Goal: Transaction & Acquisition: Purchase product/service

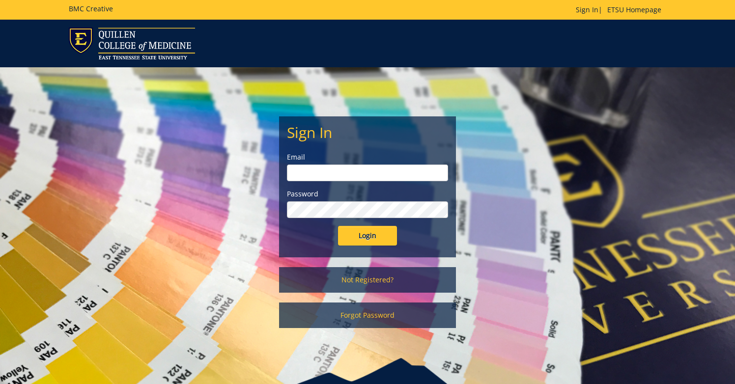
type input "hessr@etsu.edu"
click at [370, 238] on input "Login" at bounding box center [367, 236] width 59 height 20
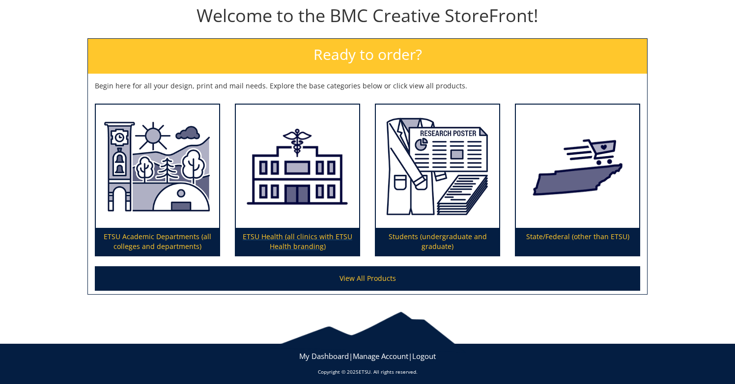
scroll to position [116, 0]
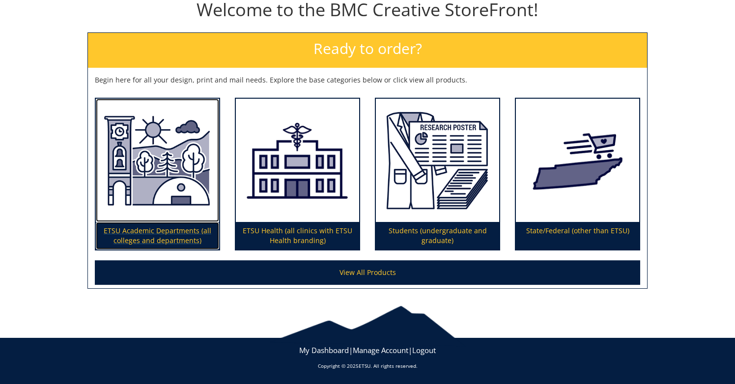
click at [163, 173] on img at bounding box center [157, 161] width 123 height 124
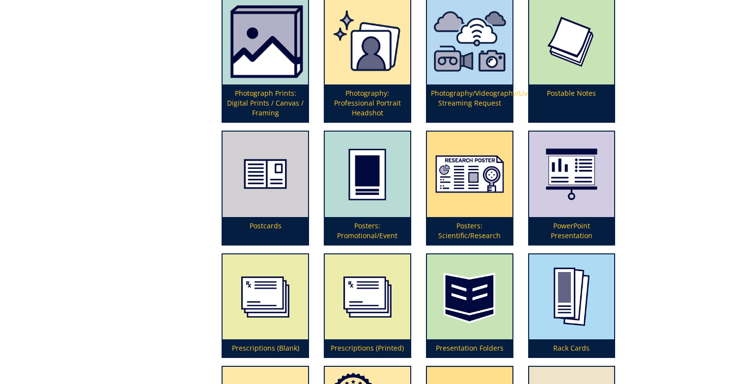
scroll to position [2232, 0]
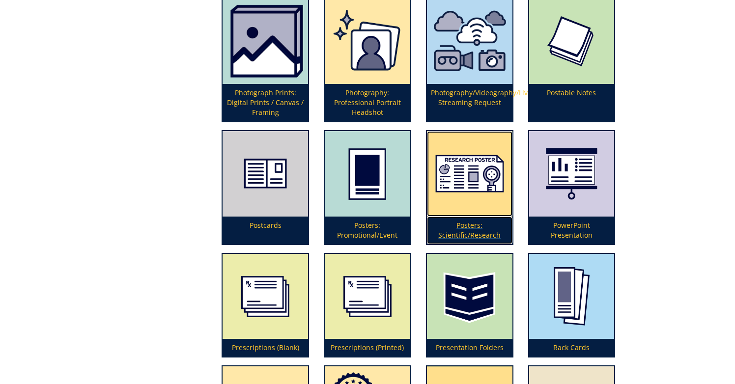
click at [483, 166] on img at bounding box center [470, 174] width 86 height 86
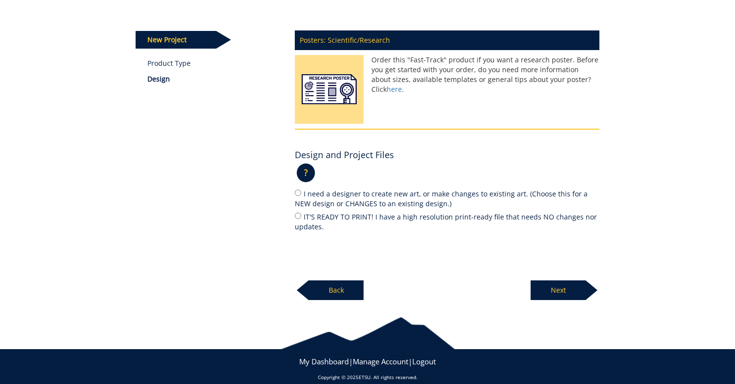
scroll to position [112, 0]
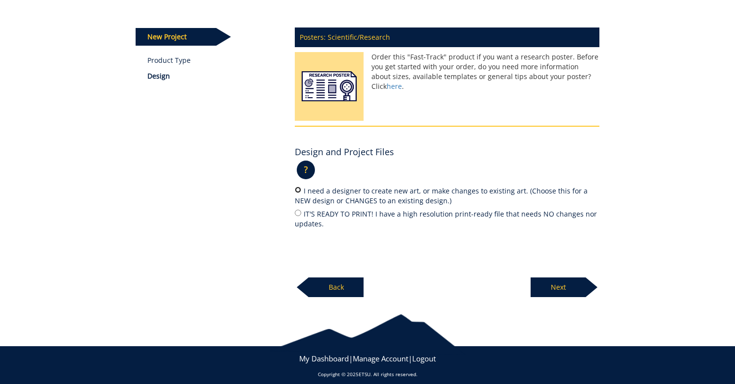
click at [299, 190] on input "I need a designer to create new art, or make changes to existing art. (Choose t…" at bounding box center [298, 190] width 6 height 6
radio input "true"
click at [558, 288] on p "Next" at bounding box center [558, 288] width 55 height 20
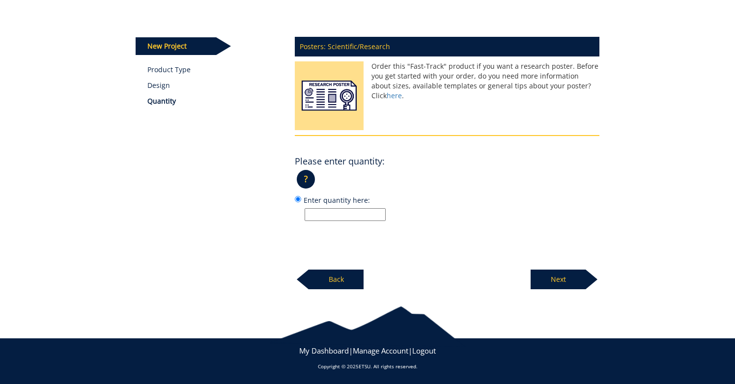
click at [350, 214] on input "Enter quantity here:" at bounding box center [345, 214] width 81 height 13
type input "1"
click at [559, 281] on p "Next" at bounding box center [558, 280] width 55 height 20
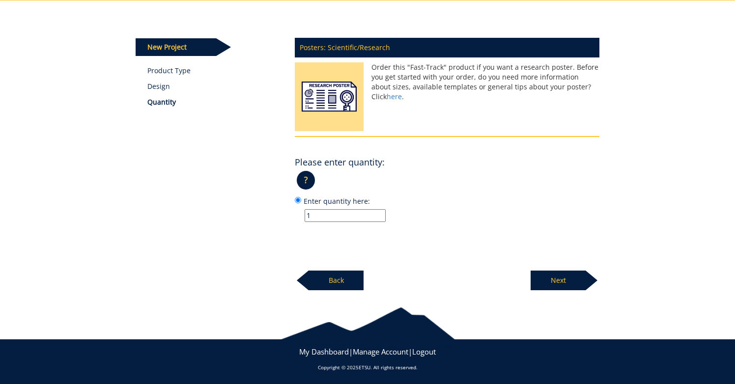
scroll to position [100, 0]
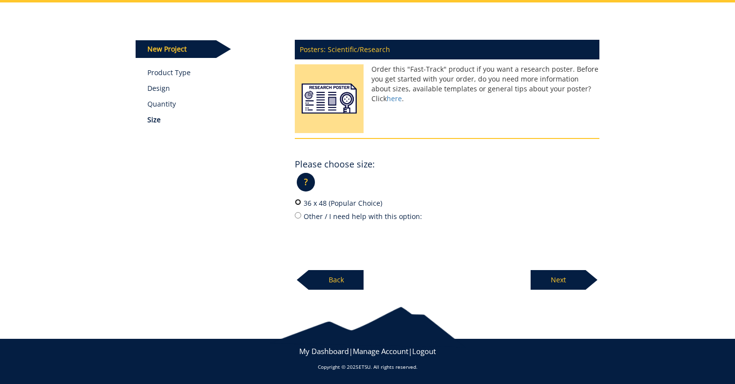
click at [298, 203] on input "36 x 48 (Popular Choice)" at bounding box center [298, 202] width 6 height 6
radio input "true"
click at [556, 277] on p "Next" at bounding box center [558, 280] width 55 height 20
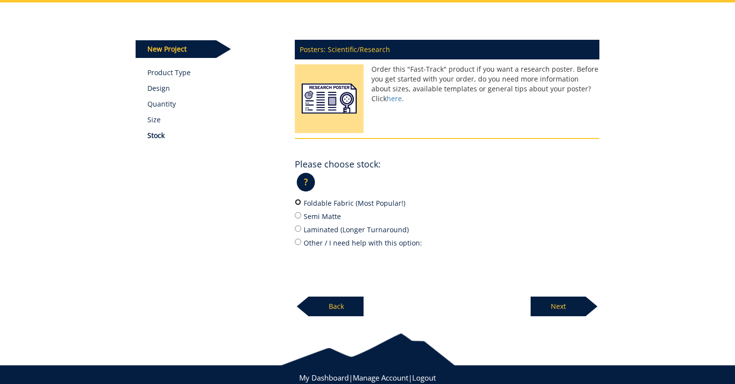
click at [298, 203] on input "Foldable Fabric (Most Popular!)" at bounding box center [298, 202] width 6 height 6
radio input "true"
click at [298, 214] on input "Semi Matte" at bounding box center [298, 215] width 6 height 6
radio input "true"
click at [560, 307] on p "Next" at bounding box center [558, 307] width 55 height 20
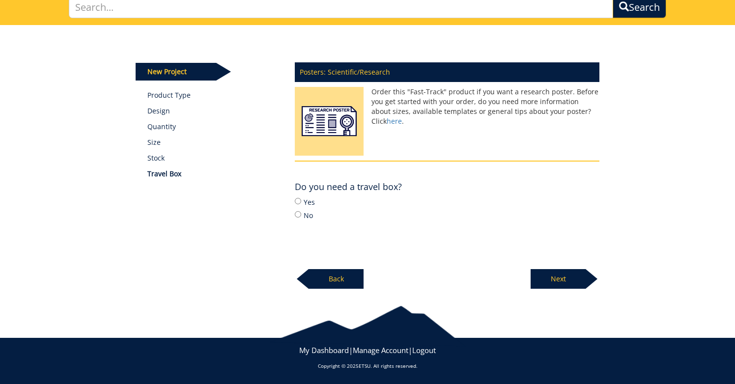
scroll to position [76, 0]
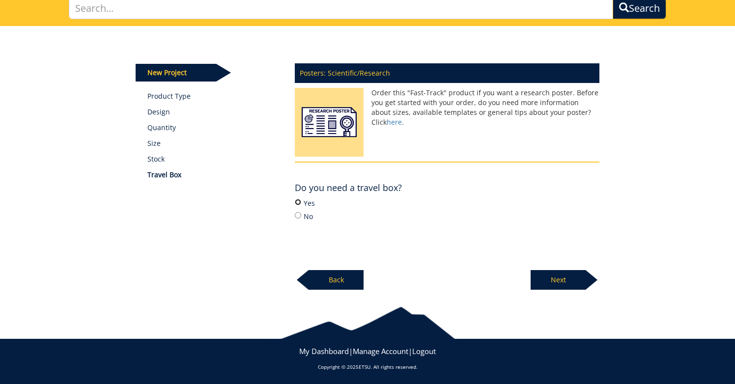
click at [299, 203] on input "Yes" at bounding box center [298, 202] width 6 height 6
radio input "true"
click at [563, 281] on p "Next" at bounding box center [558, 280] width 55 height 20
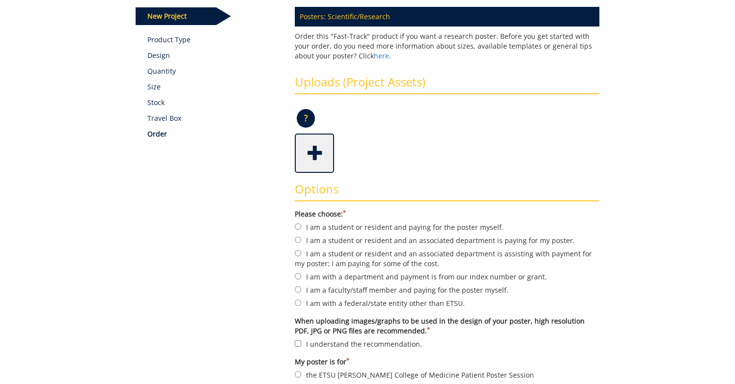
scroll to position [134, 0]
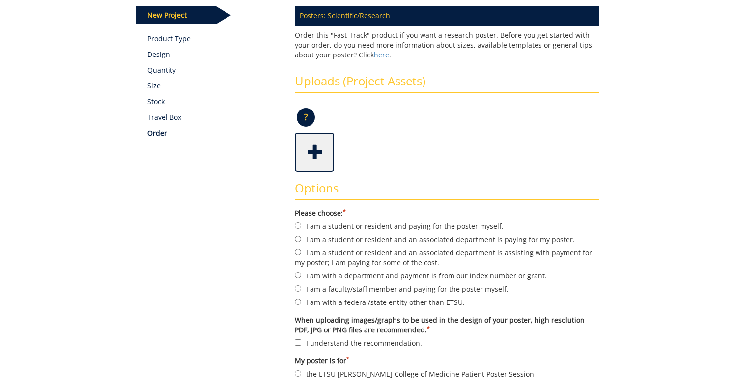
click at [320, 151] on span at bounding box center [315, 151] width 39 height 34
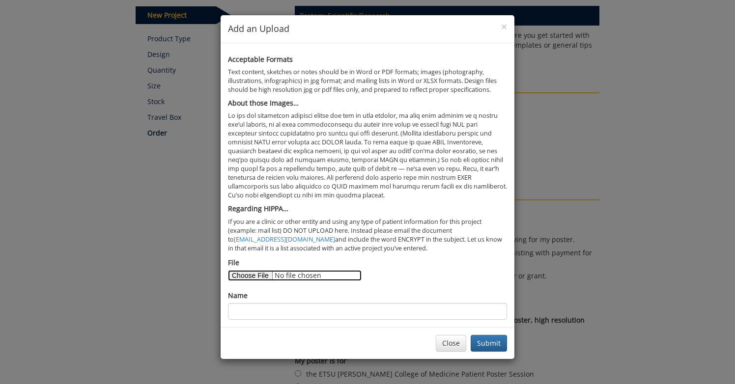
click at [257, 276] on input "File" at bounding box center [295, 275] width 134 height 11
type input "C:\fakepath\ACCP 2025 Poster.pptx"
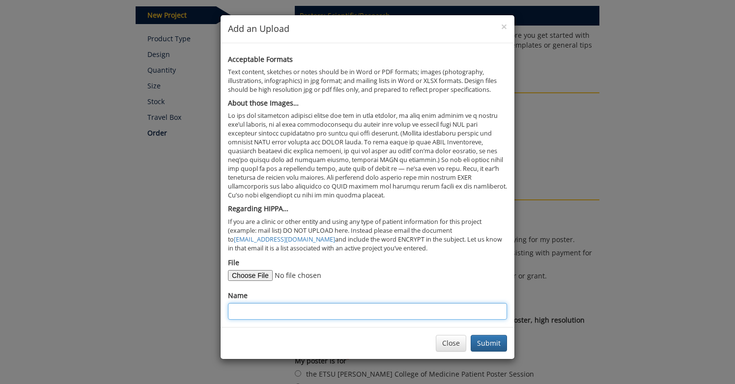
click at [264, 310] on input "Name" at bounding box center [367, 311] width 279 height 17
type input "T1DM poster"
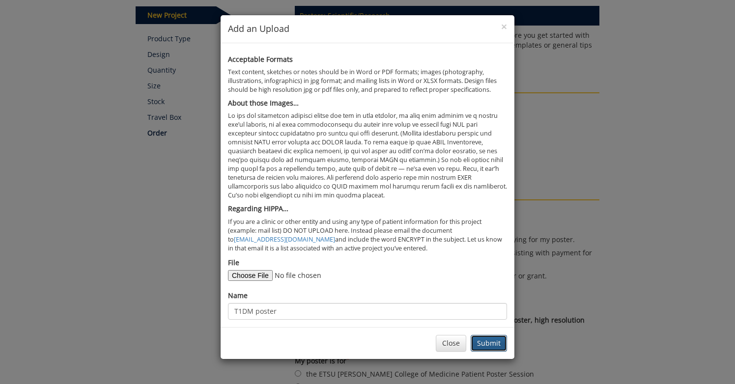
click at [493, 343] on button "Submit" at bounding box center [489, 343] width 36 height 17
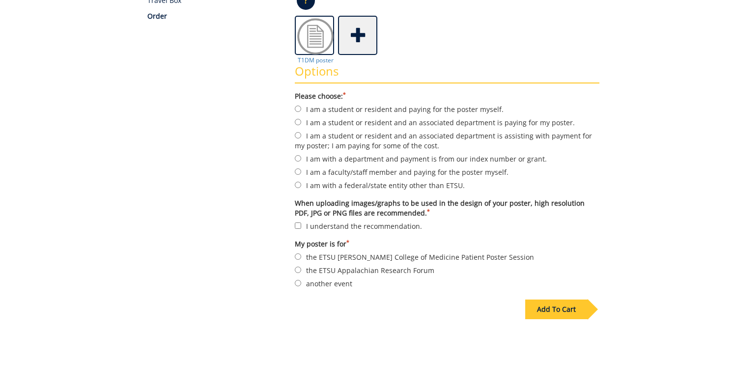
scroll to position [253, 0]
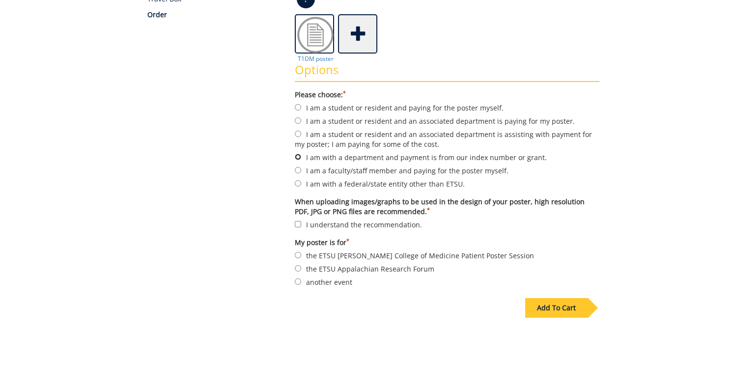
click at [296, 156] on input "I am with a department and payment is from our index number or grant." at bounding box center [298, 157] width 6 height 6
radio input "true"
click at [554, 308] on div "Add To Cart" at bounding box center [557, 308] width 62 height 20
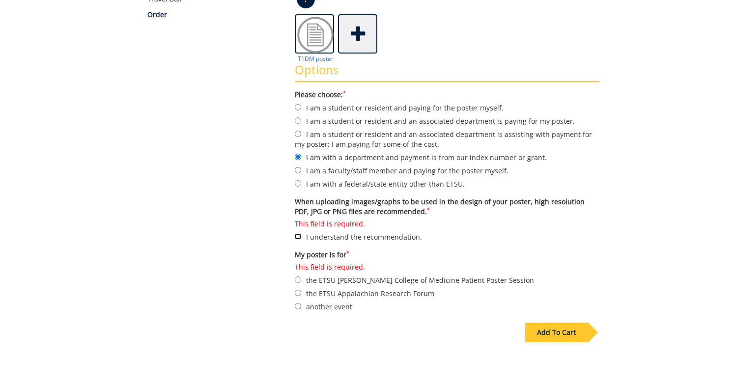
click at [300, 235] on input "This field is required. I understand the recommendation." at bounding box center [298, 237] width 6 height 6
checkbox input "true"
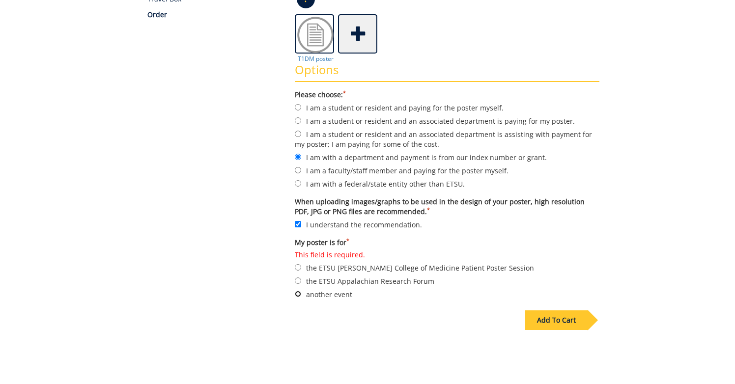
click at [299, 291] on input "another event" at bounding box center [298, 294] width 6 height 6
radio input "true"
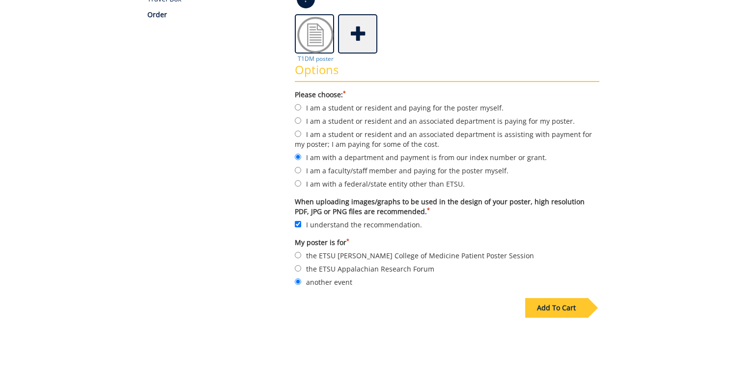
click at [570, 307] on div "Add To Cart" at bounding box center [557, 308] width 62 height 20
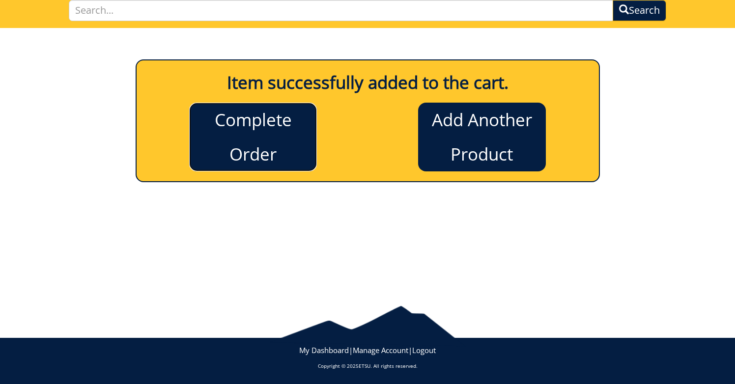
click at [258, 136] on link "Complete Order" at bounding box center [253, 137] width 128 height 69
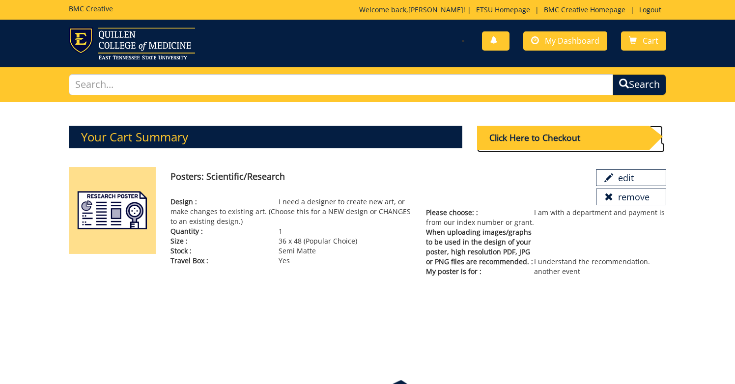
click at [558, 138] on div "Click Here to Checkout" at bounding box center [563, 138] width 173 height 24
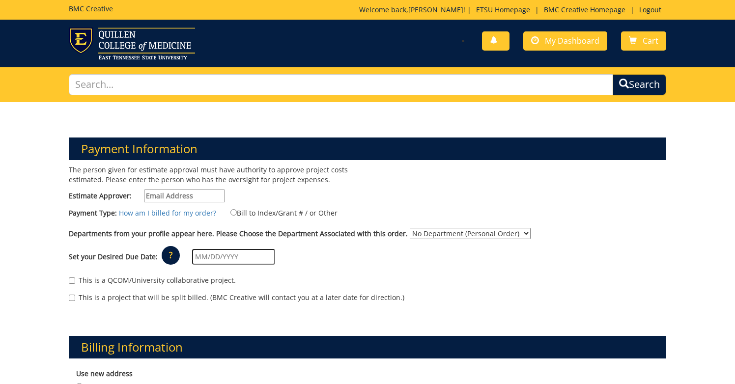
click at [185, 197] on input "Estimate Approver:" at bounding box center [184, 196] width 81 height 13
type input "petersmd@etsu.edu"
click at [231, 211] on input "Bill to Index/Grant # / or Other" at bounding box center [234, 212] width 6 height 6
radio input "true"
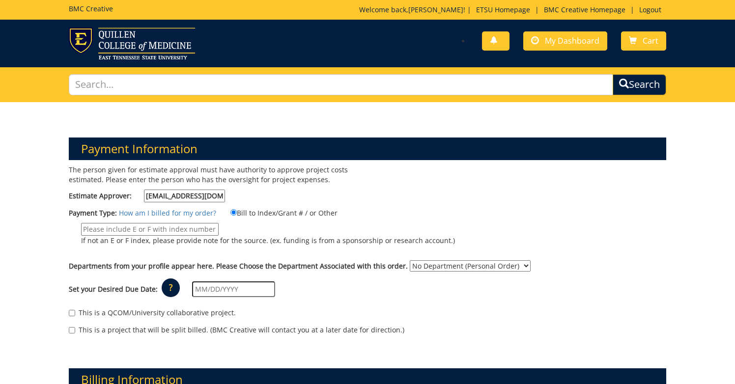
click at [190, 230] on input "If not an E or F index, please provide note for the source. (ex. funding is fro…" at bounding box center [150, 229] width 138 height 13
paste input "40-71100-100000-100-74120-200-999-651-999"
type input "40-71100-100000-100-74120-200-999-651-999"
click at [412, 267] on select "No Department (Personal Order) Gatton College of Pharmacy (GCP)" at bounding box center [470, 266] width 121 height 11
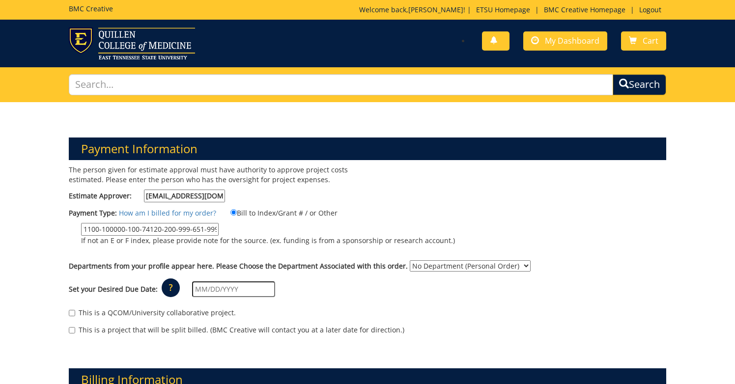
scroll to position [0, 0]
select select "141"
click at [410, 261] on select "No Department (Personal Order) Gatton College of Pharmacy (GCP)" at bounding box center [470, 266] width 121 height 11
click at [210, 293] on input "text" at bounding box center [233, 290] width 83 height 16
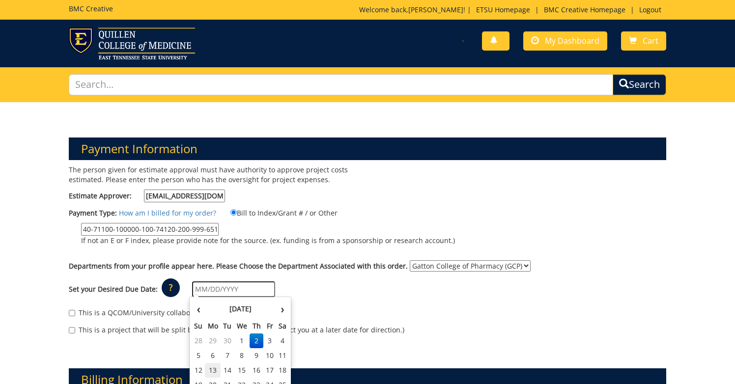
click at [213, 369] on td "13" at bounding box center [213, 370] width 16 height 15
type input "10/13/2025"
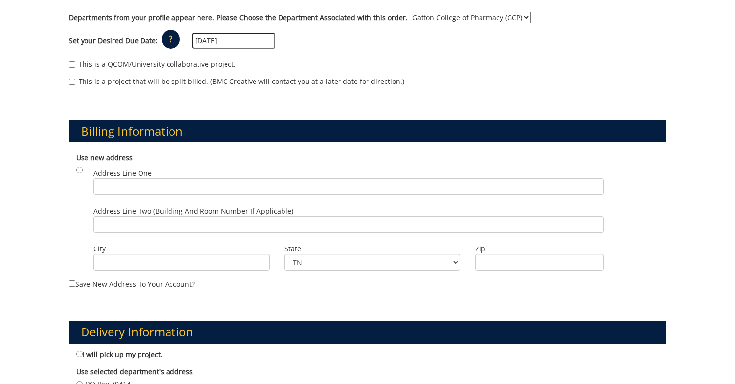
scroll to position [260, 0]
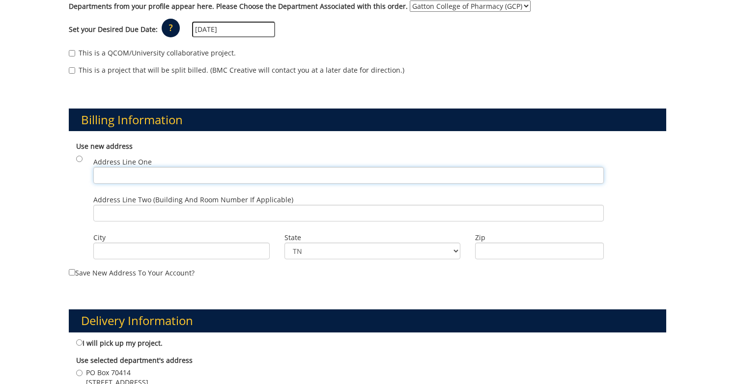
click at [125, 176] on input "Address Line One" at bounding box center [348, 175] width 511 height 17
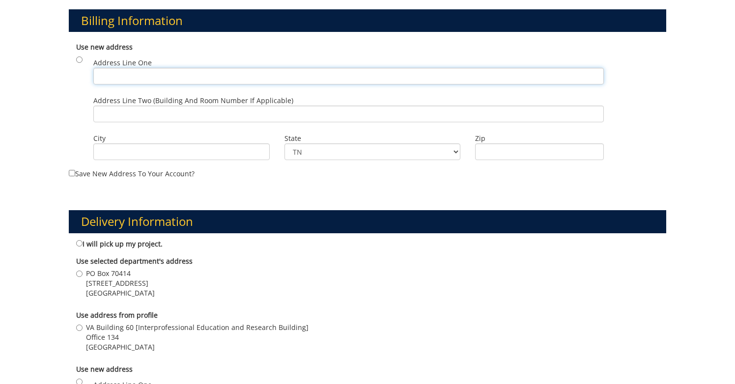
scroll to position [383, 0]
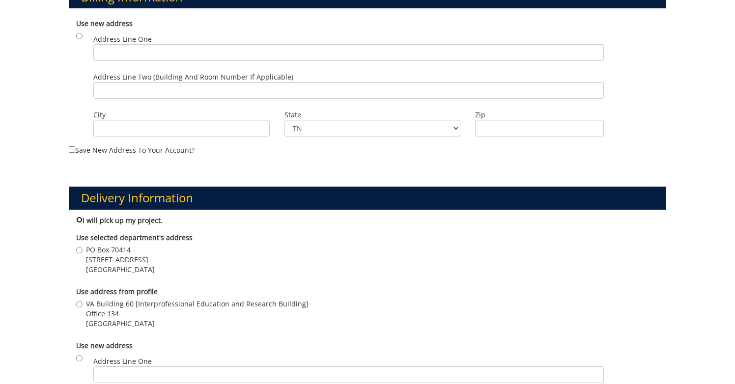
click at [79, 217] on input "I will pick up my project." at bounding box center [79, 220] width 6 height 6
radio input "true"
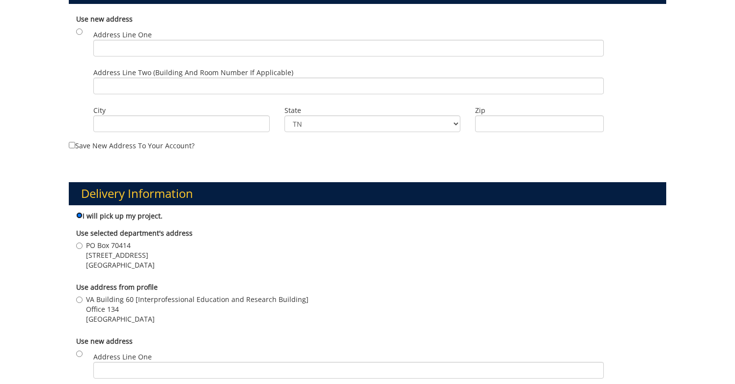
scroll to position [407, 0]
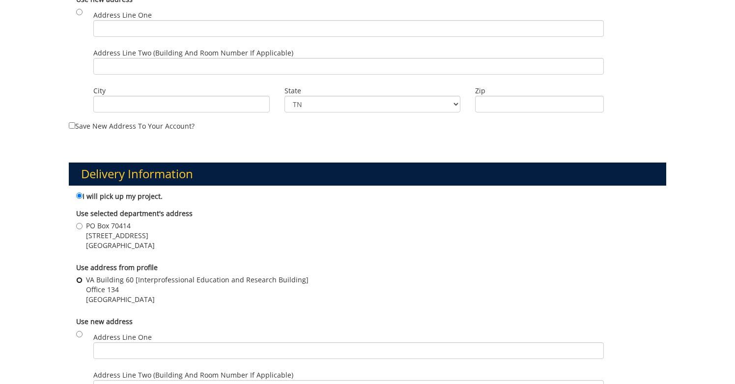
click at [77, 280] on input "VA Building 60 [Interprofessional Education and Research Building] Office 134 J…" at bounding box center [79, 280] width 6 height 6
radio input "true"
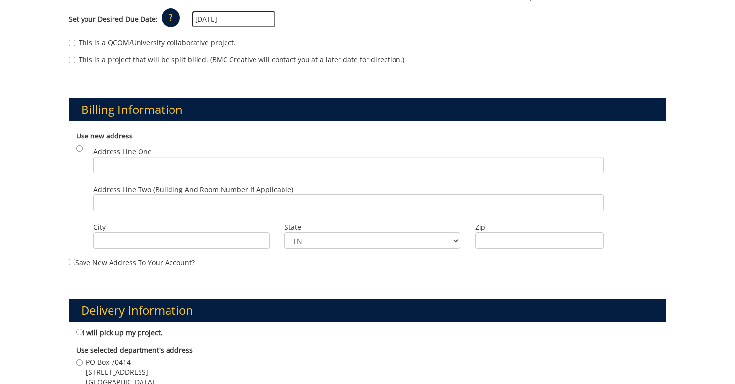
scroll to position [268, 0]
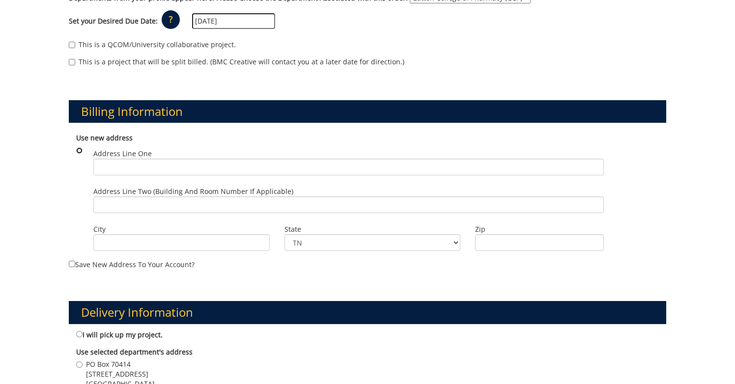
click at [80, 149] on input "radio" at bounding box center [79, 150] width 6 height 6
radio input "true"
click at [80, 149] on input "radio" at bounding box center [79, 150] width 6 height 6
click at [79, 149] on input "radio" at bounding box center [79, 150] width 6 height 6
click at [72, 262] on input "Save new address to your account?" at bounding box center [72, 264] width 6 height 6
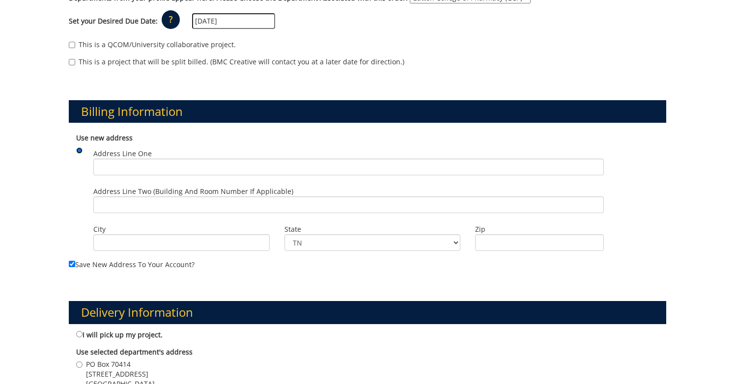
click at [80, 151] on input "radio" at bounding box center [79, 150] width 6 height 6
click at [71, 264] on input "Save new address to your account?" at bounding box center [72, 264] width 6 height 6
checkbox input "false"
click at [124, 170] on input "Address Line One" at bounding box center [348, 167] width 511 height 17
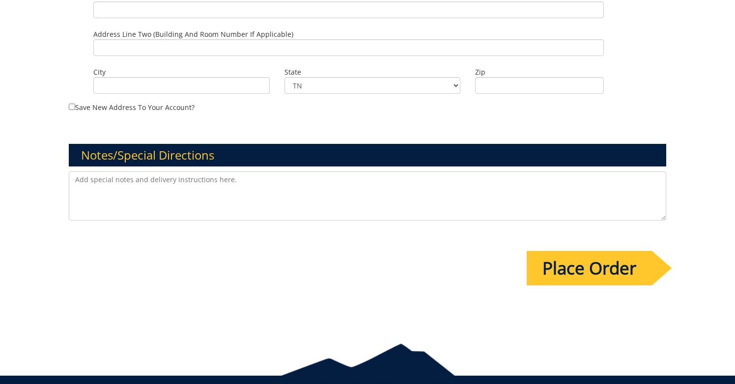
scroll to position [751, 0]
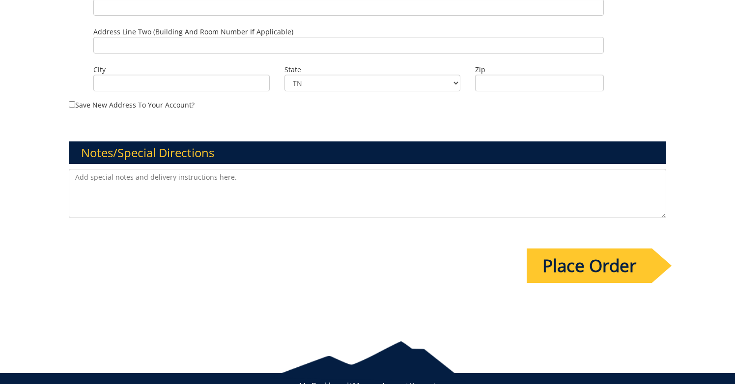
click at [176, 177] on textarea at bounding box center [368, 193] width 598 height 49
drag, startPoint x: 431, startPoint y: 176, endPoint x: 410, endPoint y: 176, distance: 21.6
click at [410, 176] on textarea "File is ready, but if you could review it and have any ideas on how to improve …" at bounding box center [368, 193] width 598 height 49
click at [483, 179] on textarea "File is ready, but if you could review it and have any ideas on how to improve …" at bounding box center [368, 193] width 598 height 49
type textarea "File is ready, but if you could review it and have any ideas on how to improve …"
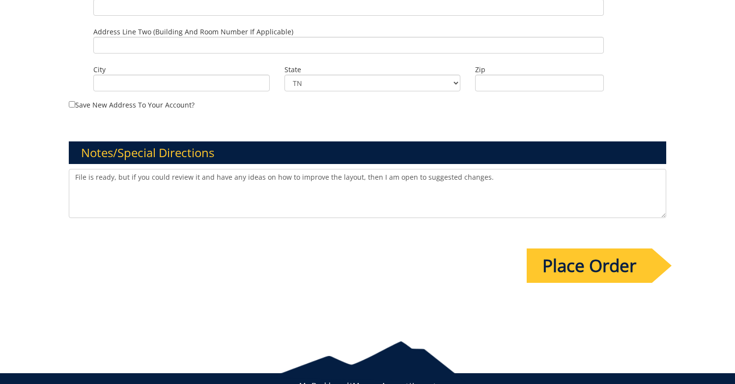
click at [586, 265] on input "Place Order" at bounding box center [589, 266] width 125 height 34
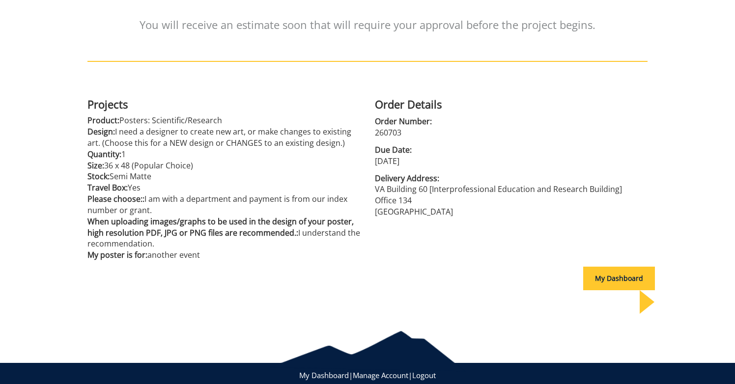
scroll to position [171, 0]
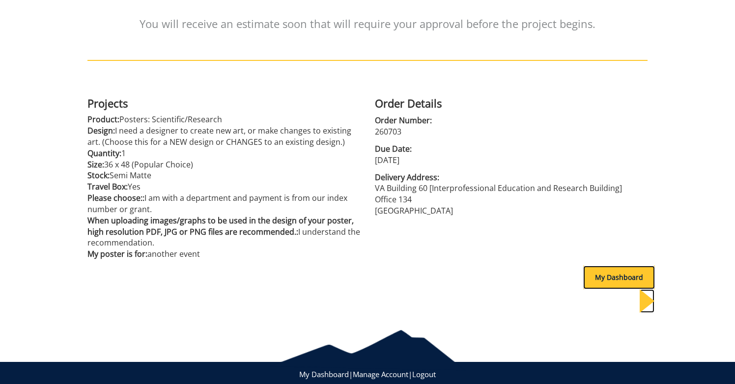
click at [603, 281] on div "My Dashboard" at bounding box center [620, 278] width 72 height 24
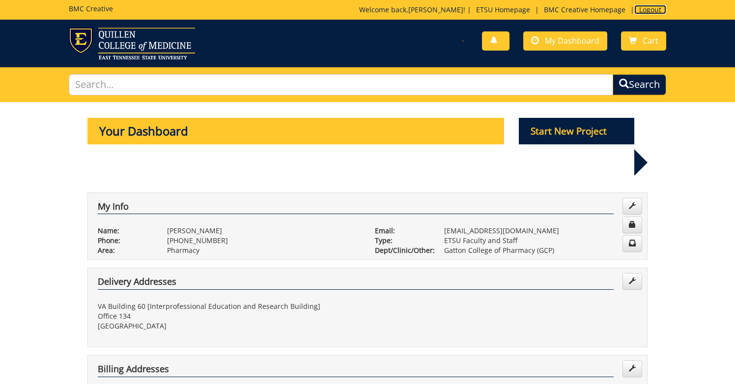
click at [650, 8] on link "Logout" at bounding box center [651, 9] width 32 height 9
